Goal: Navigation & Orientation: Find specific page/section

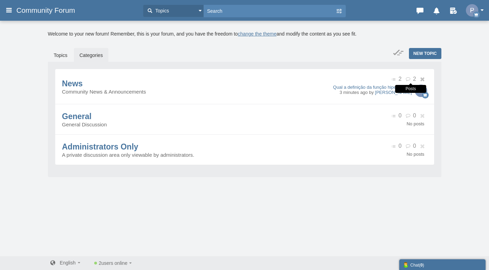
click at [409, 78] on icon at bounding box center [409, 79] width 8 height 5
click at [367, 86] on link "Qual a definição da função hiperbólica?" at bounding box center [372, 87] width 79 height 5
click at [83, 84] on span "News" at bounding box center [72, 83] width 21 height 9
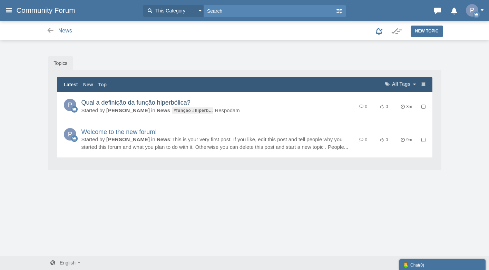
click at [129, 101] on link "Qual a definição da função hiperbólica?" at bounding box center [135, 102] width 109 height 7
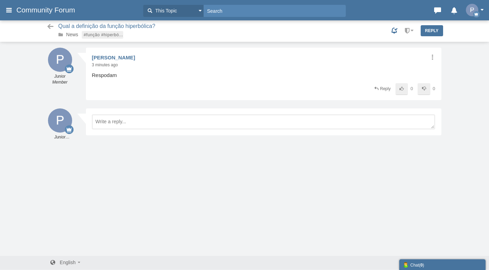
scroll to position [1, 0]
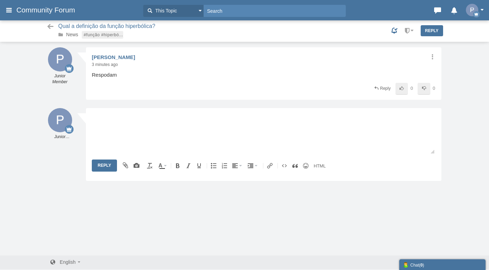
click at [39, 97] on div "Messages are turned off. Enable them to send or receive messages. Enable Messag…" at bounding box center [244, 151] width 489 height 208
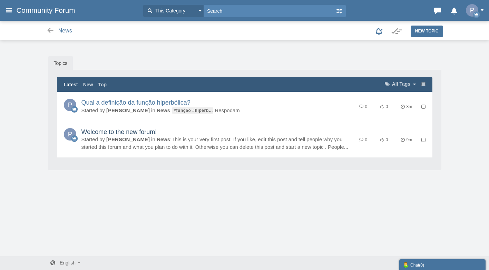
click at [157, 135] on link "Welcome to the new forum!" at bounding box center [119, 131] width 76 height 7
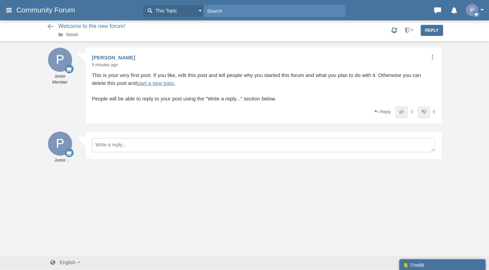
scroll to position [1, 0]
click at [431, 55] on icon at bounding box center [431, 57] width 7 height 6
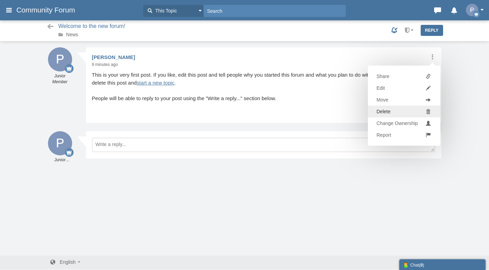
click at [391, 110] on link "Delete" at bounding box center [404, 112] width 72 height 12
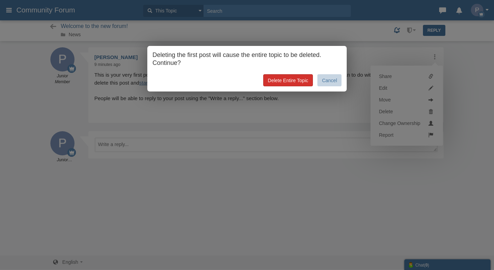
click at [293, 82] on link "Delete Entire Topic" at bounding box center [287, 80] width 49 height 12
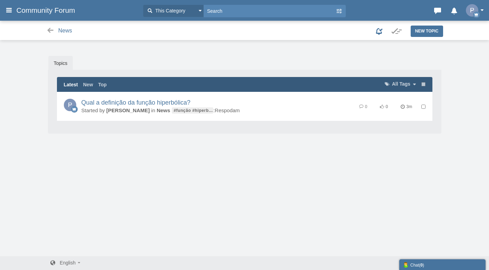
click at [50, 26] on div "News" at bounding box center [201, 30] width 317 height 11
click at [51, 30] on icon at bounding box center [50, 30] width 9 height 7
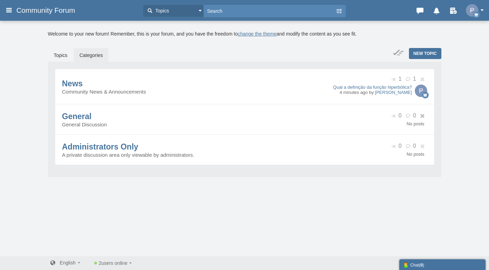
click at [422, 115] on icon at bounding box center [423, 116] width 8 height 4
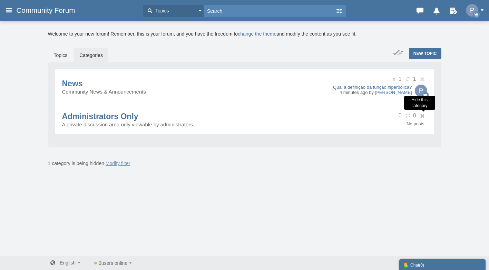
click at [420, 115] on icon at bounding box center [423, 116] width 8 height 4
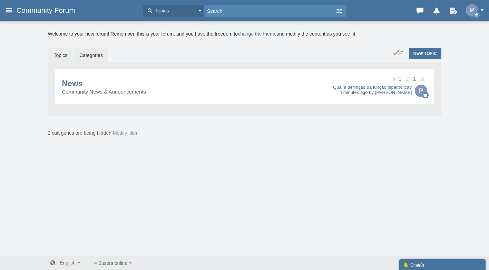
click at [69, 56] on link "Topics" at bounding box center [60, 55] width 25 height 14
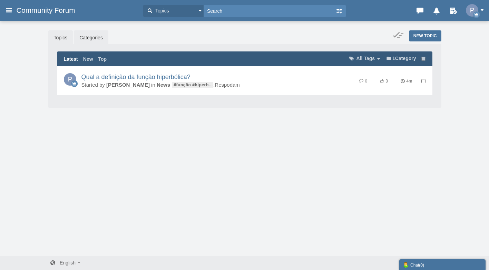
click at [94, 39] on link "Categories" at bounding box center [91, 37] width 34 height 14
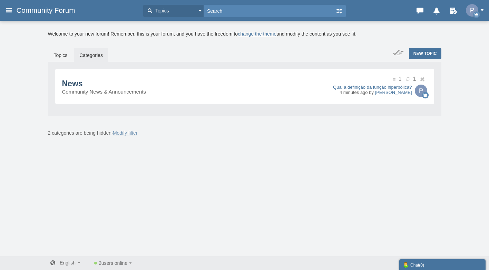
click at [78, 82] on span "News" at bounding box center [72, 83] width 21 height 9
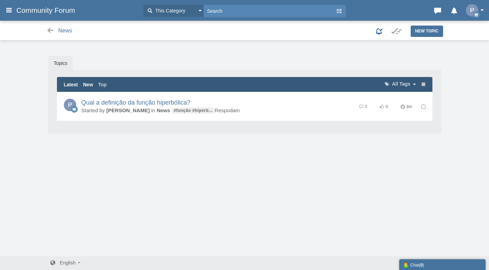
click at [93, 86] on link "New" at bounding box center [88, 84] width 10 height 7
click at [78, 84] on link "Latest" at bounding box center [71, 84] width 14 height 7
click at [367, 78] on div "Latest Latest New Top All Tags" at bounding box center [244, 84] width 375 height 15
click at [29, 8] on span "Community Forum" at bounding box center [48, 10] width 64 height 8
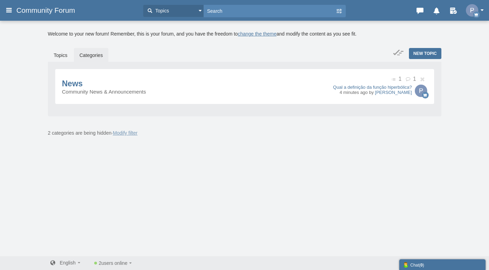
click at [202, 123] on div "New Topic Topics Categories News Community News & Announcements 1 1 Qual a defi…" at bounding box center [244, 87] width 393 height 78
click at [0, 8] on html "Categories Members Calendar Main menu Community Forum Topics Topics Members" at bounding box center [244, 135] width 489 height 271
click at [6, 9] on icon at bounding box center [9, 10] width 8 height 12
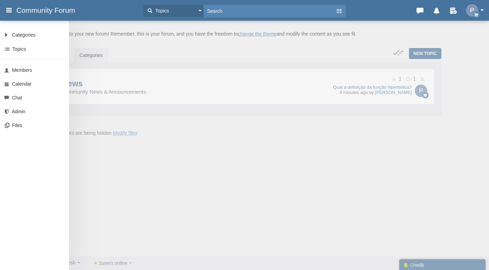
click at [7, 9] on icon at bounding box center [9, 10] width 8 height 12
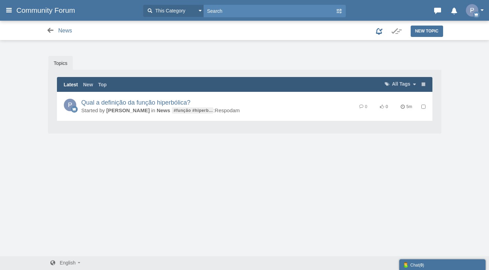
click at [53, 30] on icon at bounding box center [50, 30] width 9 height 7
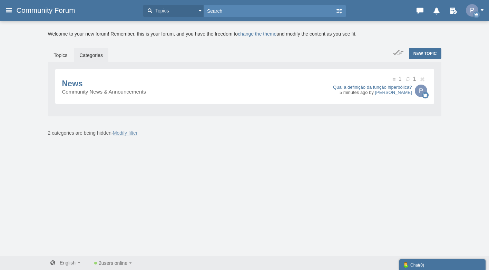
click at [12, 13] on icon at bounding box center [9, 10] width 8 height 12
